Goal: Information Seeking & Learning: Learn about a topic

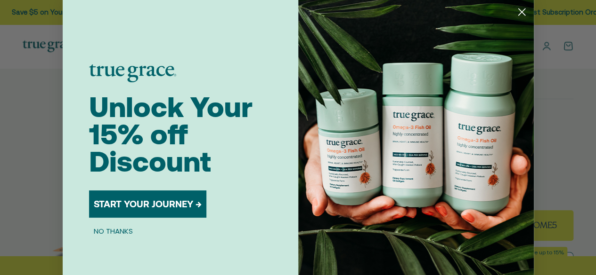
scroll to position [91, 0]
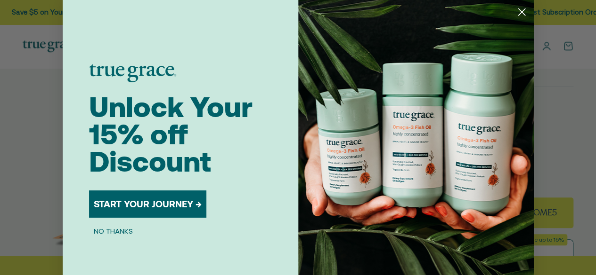
click at [515, 16] on circle "Close dialog" at bounding box center [521, 12] width 16 height 16
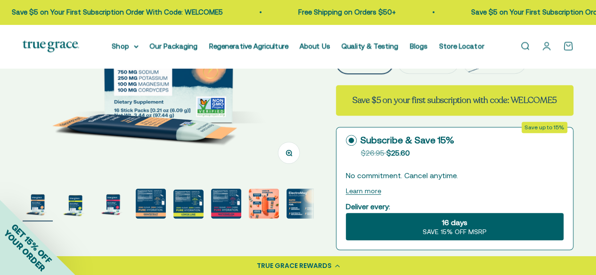
scroll to position [186, 0]
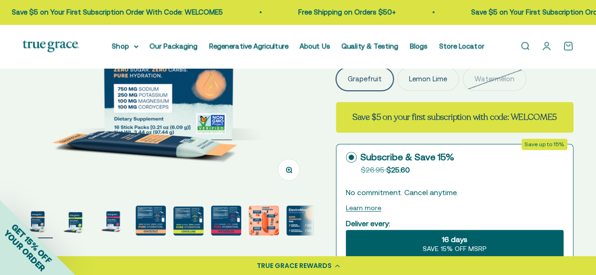
click at [260, 228] on img "Go to item 7" at bounding box center [264, 221] width 30 height 30
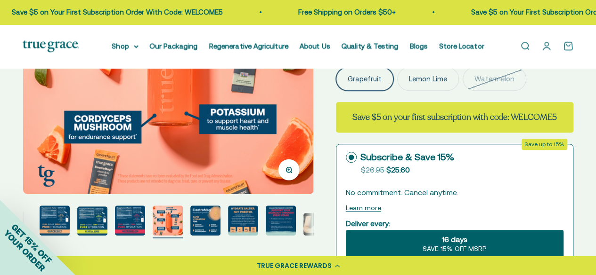
click at [282, 224] on img "Go to item 10" at bounding box center [281, 221] width 30 height 30
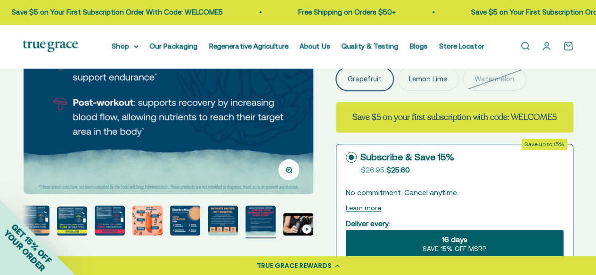
scroll to position [185, 0]
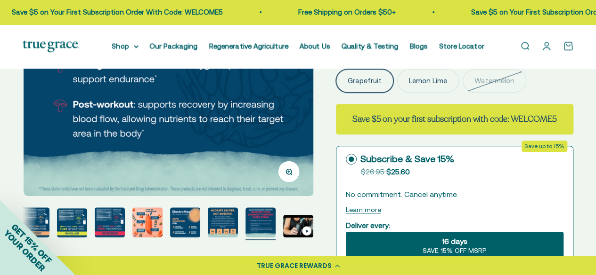
click at [258, 229] on img "Go to item 10" at bounding box center [260, 223] width 30 height 30
click at [258, 216] on img "Go to item 10" at bounding box center [260, 223] width 30 height 30
click at [171, 130] on img at bounding box center [169, 51] width 290 height 290
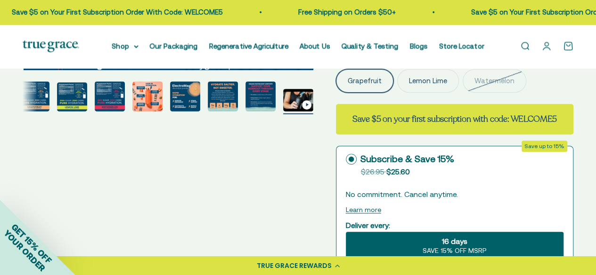
scroll to position [0, 2958]
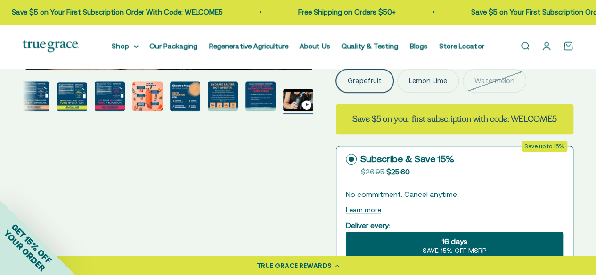
click at [214, 100] on img "Go to item 9" at bounding box center [223, 96] width 30 height 30
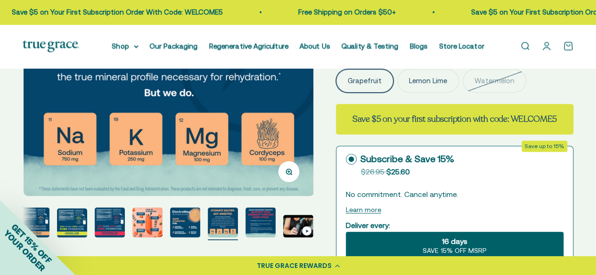
click at [189, 229] on img "Go to item 8" at bounding box center [185, 223] width 30 height 30
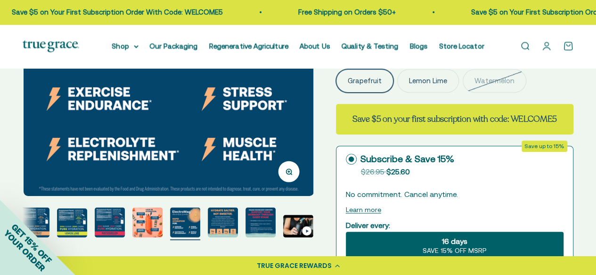
click at [266, 213] on img "Go to item 10" at bounding box center [260, 223] width 30 height 30
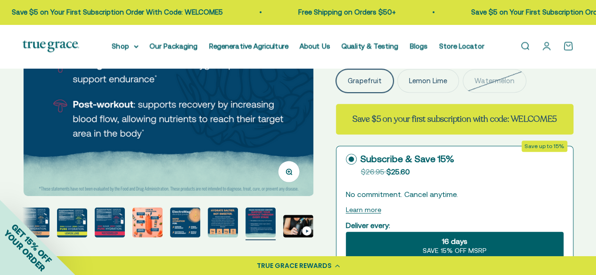
click at [63, 227] on div "GET 15% OFF YOUR ORDER" at bounding box center [37, 237] width 75 height 75
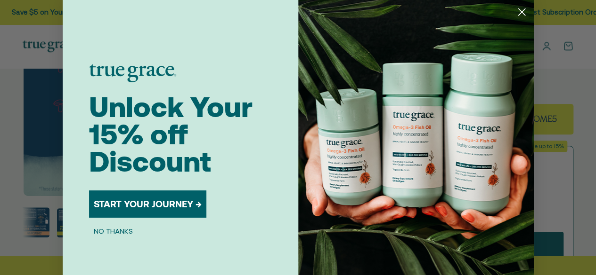
click at [522, 10] on circle "Close dialog" at bounding box center [521, 12] width 16 height 16
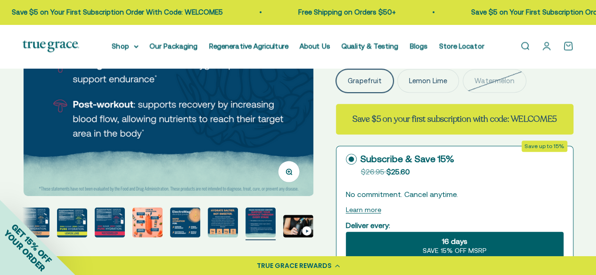
click at [36, 222] on div "GET 15% OFF YOUR ORDER" at bounding box center [37, 237] width 75 height 75
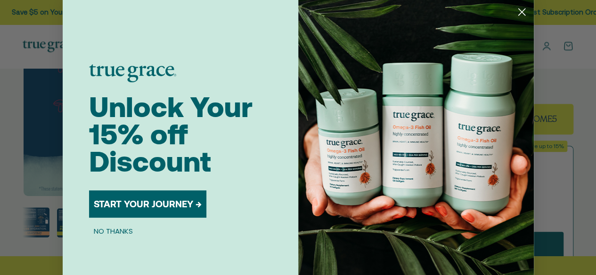
click at [516, 15] on circle "Close dialog" at bounding box center [521, 12] width 16 height 16
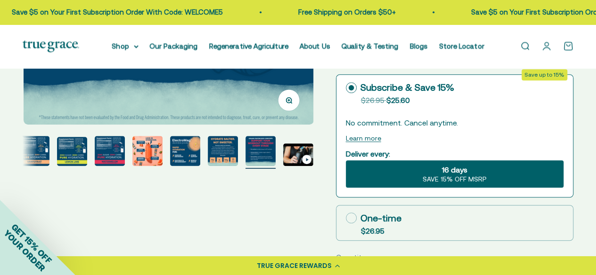
scroll to position [261, 0]
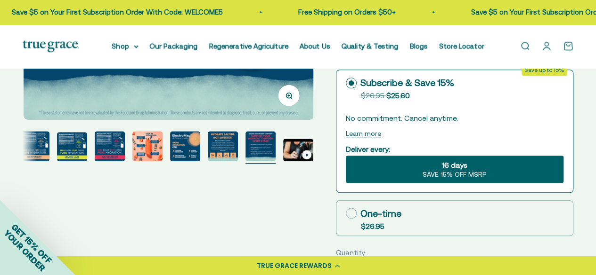
click at [29, 145] on img "Go to item 4" at bounding box center [34, 146] width 30 height 30
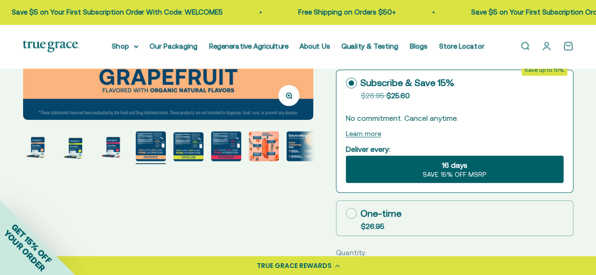
click at [176, 156] on img "Go to item 5" at bounding box center [188, 146] width 30 height 29
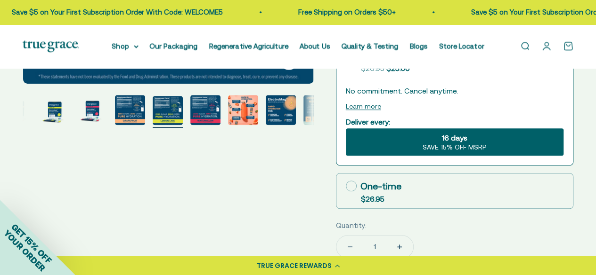
scroll to position [0, 0]
